Goal: Task Accomplishment & Management: Use online tool/utility

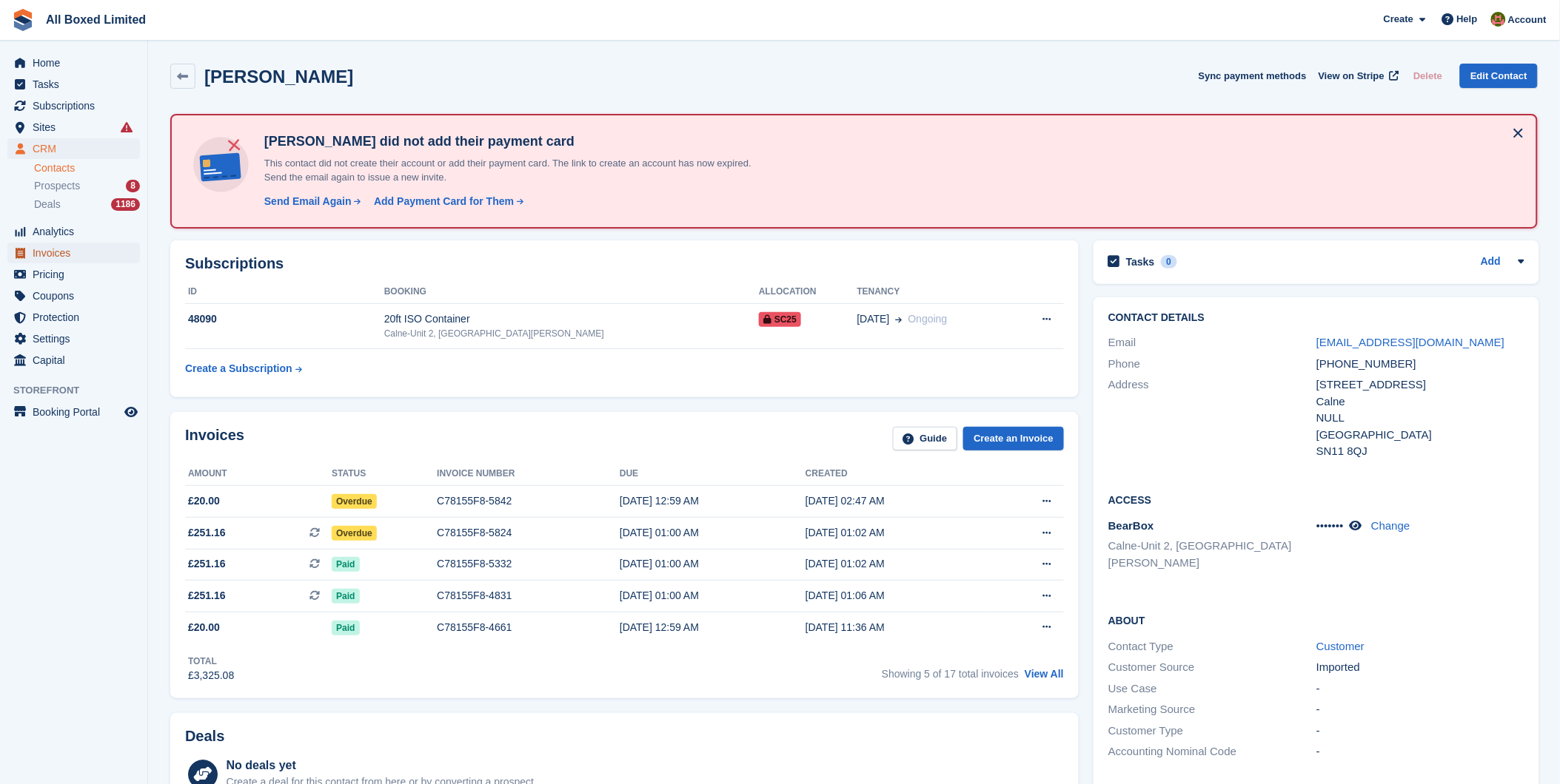
click at [58, 261] on span "Invoices" at bounding box center [77, 252] width 89 height 20
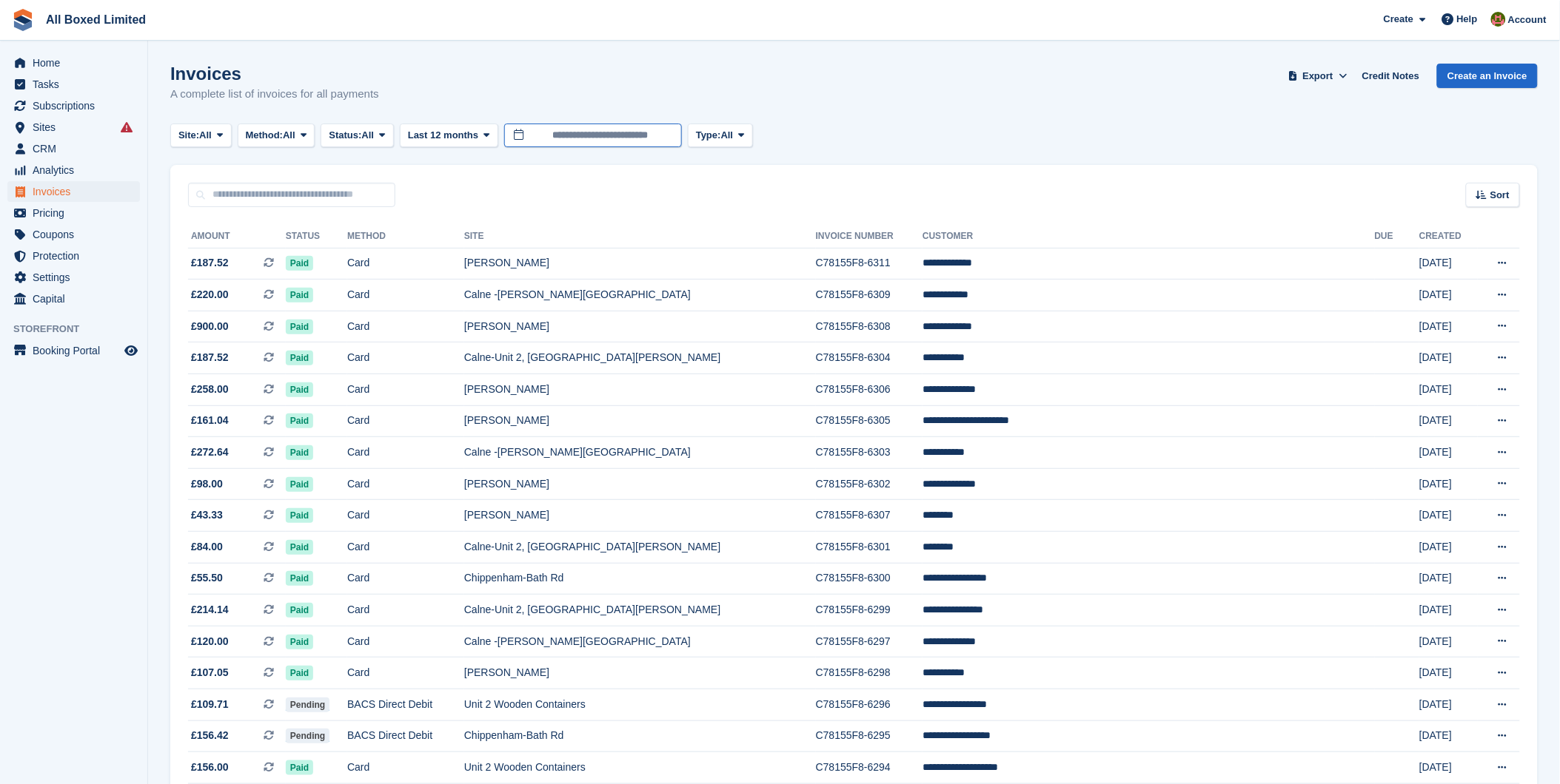
click at [567, 134] on input "**********" at bounding box center [593, 135] width 178 height 24
click at [474, 131] on span "Last 12 months" at bounding box center [442, 135] width 71 height 14
click at [426, 134] on span "Custom" at bounding box center [425, 135] width 36 height 14
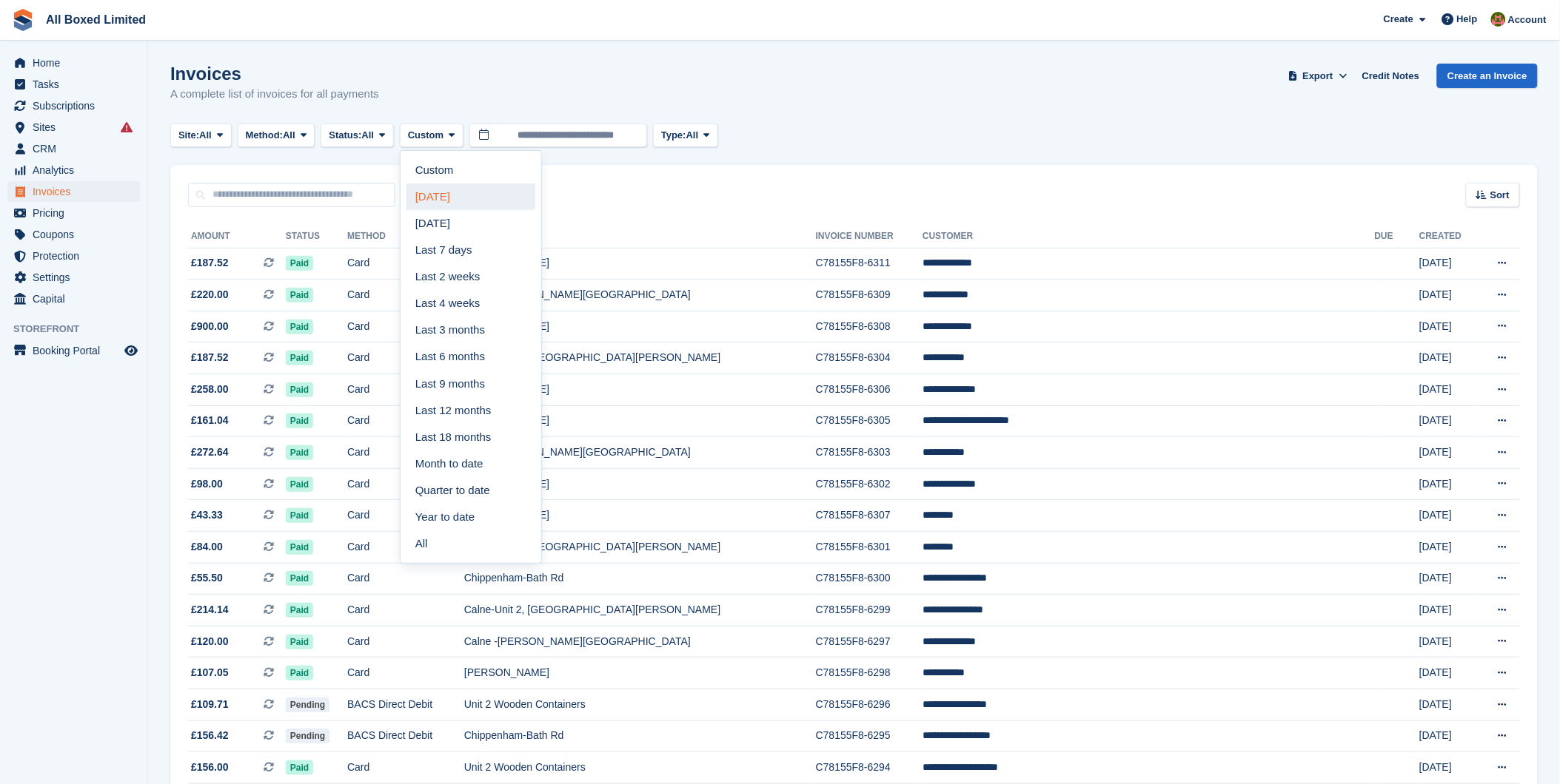
click at [442, 198] on link "[DATE]" at bounding box center [470, 197] width 128 height 27
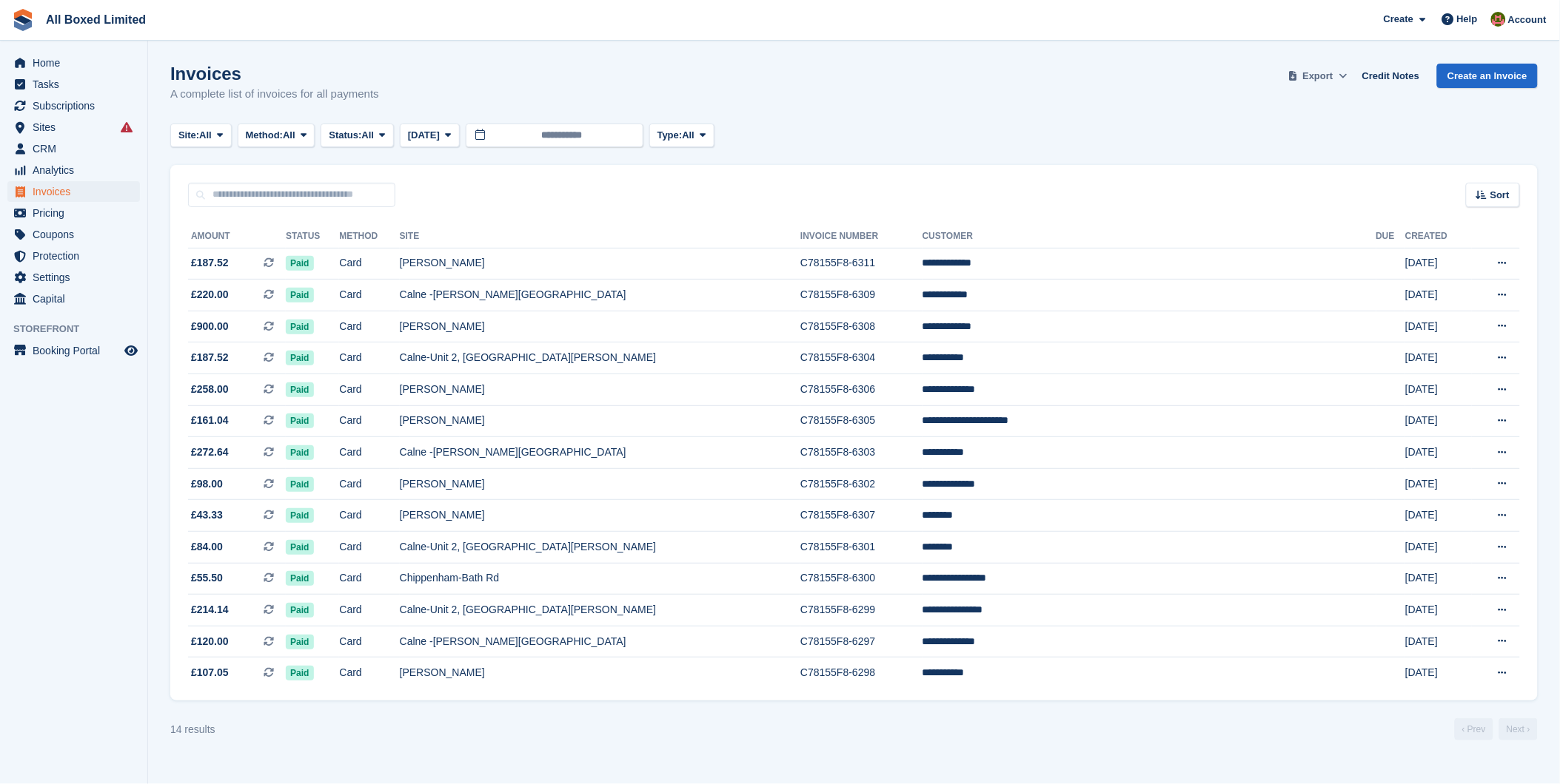
click at [1322, 74] on span "Export" at bounding box center [1318, 75] width 30 height 14
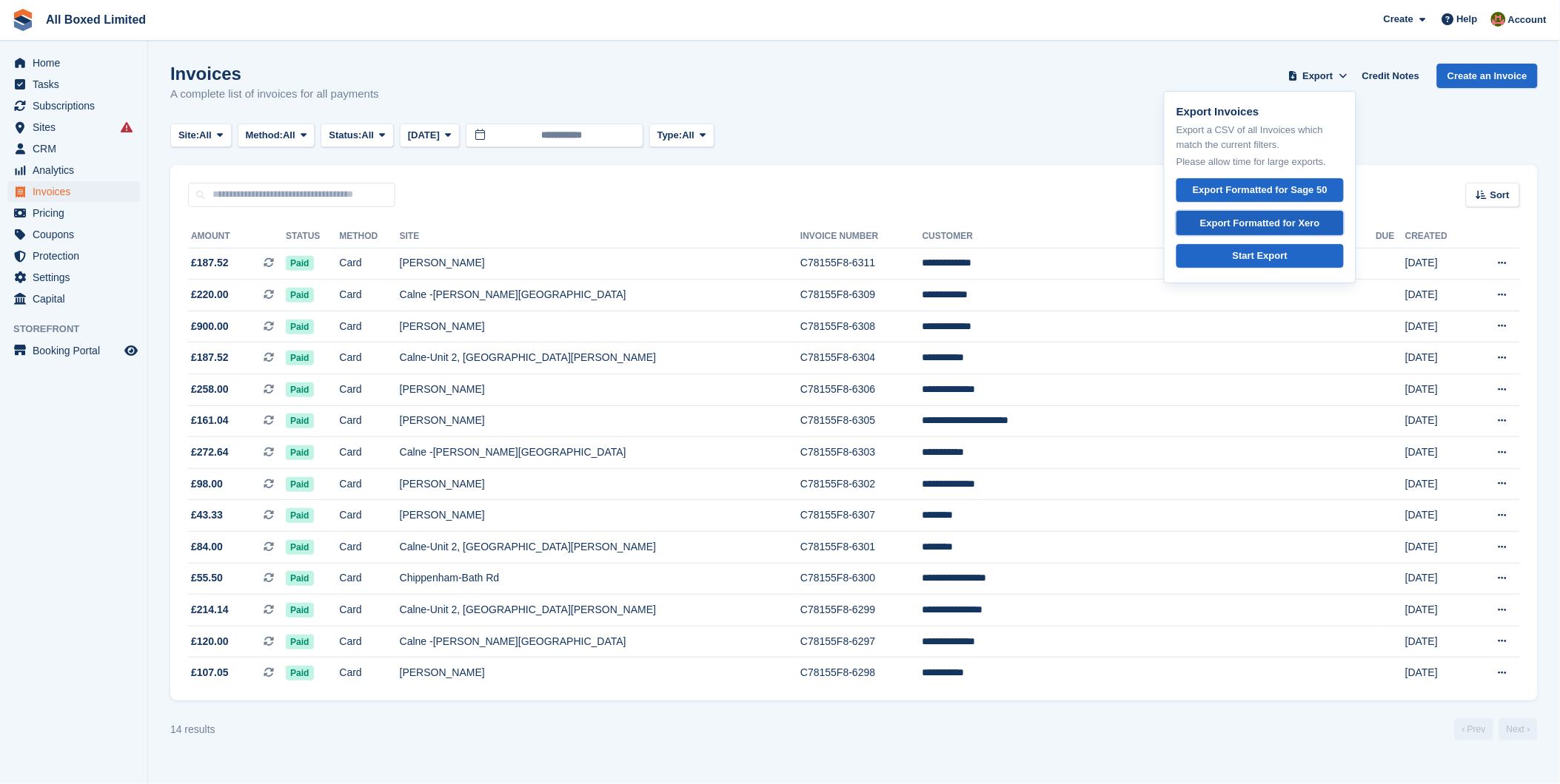
click at [1273, 223] on div "Export Formatted for Xero" at bounding box center [1260, 223] width 120 height 14
